Goal: Complete application form: Complete application form

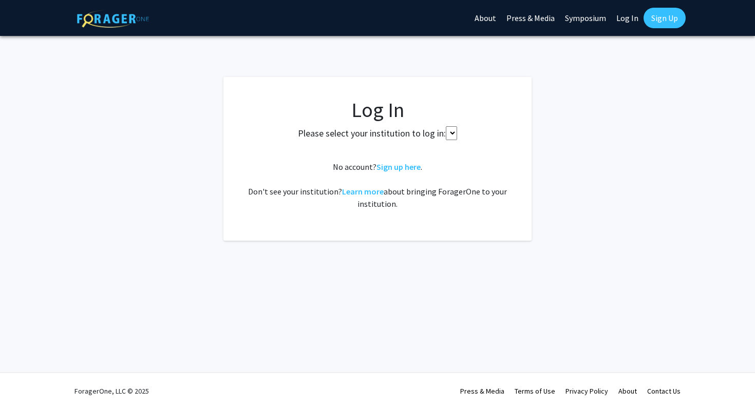
select select
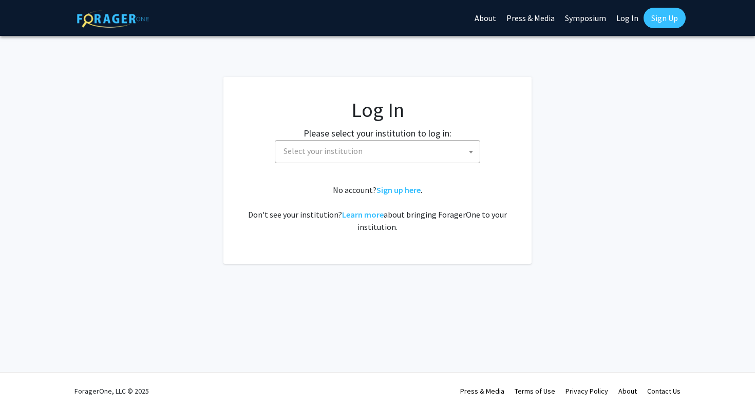
click at [331, 158] on span "Select your institution" at bounding box center [379, 151] width 200 height 21
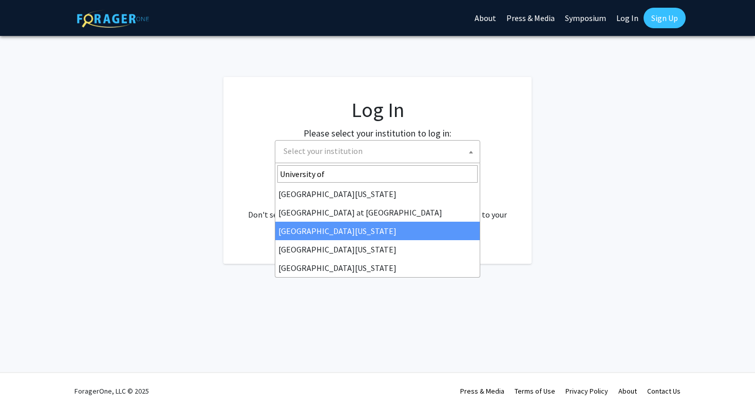
type input "University of"
select select "13"
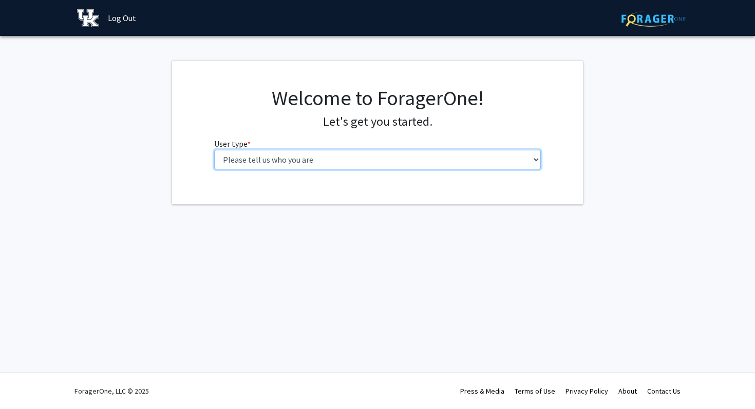
click at [379, 163] on select "Please tell us who you are Undergraduate Student Master's Student Doctoral Cand…" at bounding box center [377, 160] width 327 height 20
click at [214, 150] on select "Please tell us who you are Undergraduate Student Master's Student Doctoral Cand…" at bounding box center [377, 160] width 327 height 20
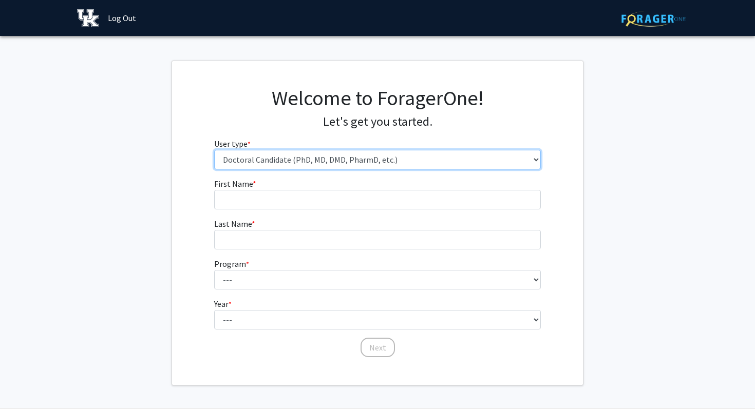
click at [381, 158] on select "Please tell us who you are Undergraduate Student Master's Student Doctoral Cand…" at bounding box center [377, 160] width 327 height 20
select select "2: masters"
click at [214, 150] on select "Please tell us who you are Undergraduate Student Master's Student Doctoral Cand…" at bounding box center [377, 160] width 327 height 20
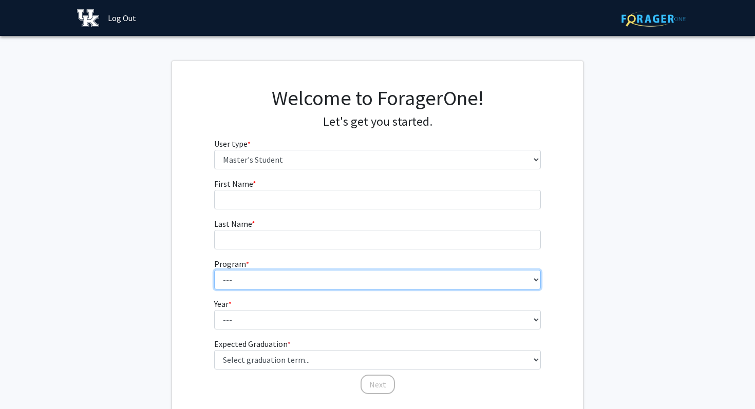
click at [311, 274] on select "--- Accounting Accounting - MS Aerospace Engineering Aerospace Engineering Agri…" at bounding box center [377, 280] width 327 height 20
select select "223: 1136"
click at [214, 270] on select "--- Accounting Accounting - MS Aerospace Engineering Aerospace Engineering Agri…" at bounding box center [377, 280] width 327 height 20
click at [264, 281] on select "--- Accounting Accounting - MS Aerospace Engineering Aerospace Engineering Agri…" at bounding box center [377, 280] width 327 height 20
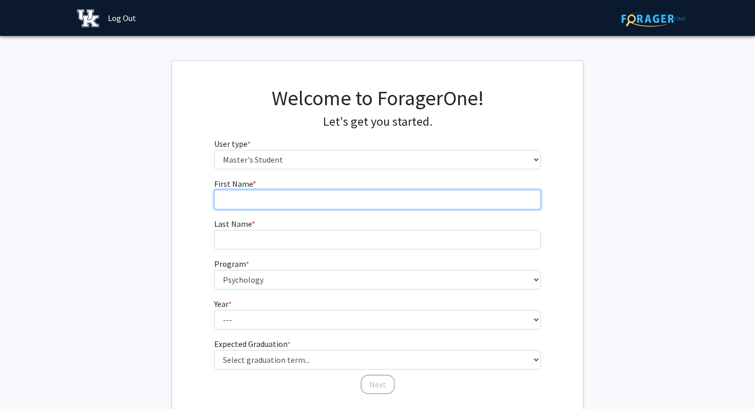
click at [387, 194] on input "First Name * required" at bounding box center [377, 200] width 327 height 20
